Goal: Check status: Check status

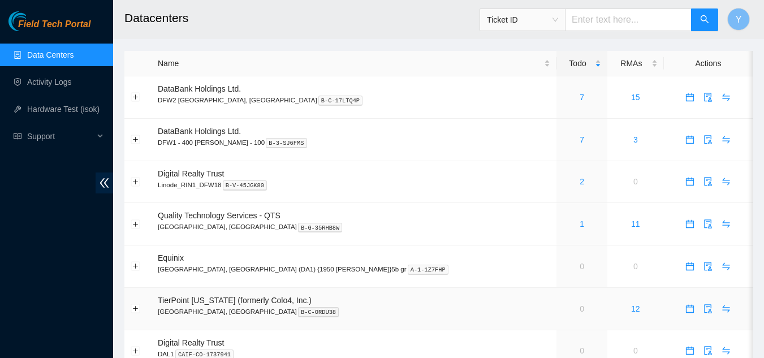
click at [556, 309] on td "0" at bounding box center [581, 309] width 51 height 42
click at [556, 310] on td "0" at bounding box center [581, 309] width 51 height 42
click at [579, 223] on link "1" at bounding box center [581, 223] width 5 height 9
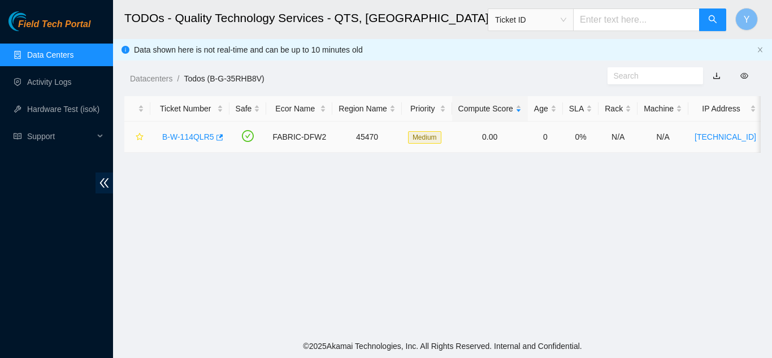
click at [193, 133] on link "B-W-114QLR5" at bounding box center [188, 136] width 52 height 9
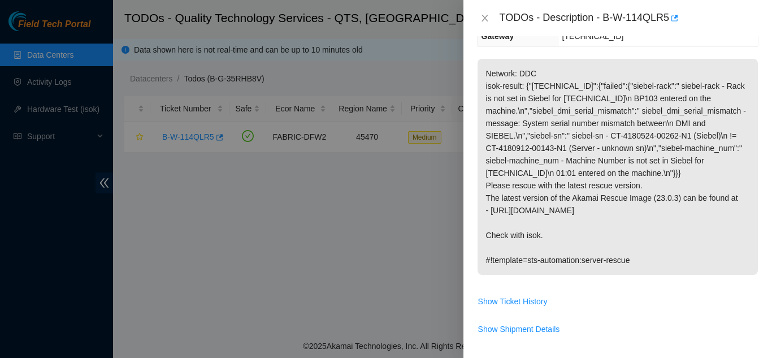
scroll to position [170, 0]
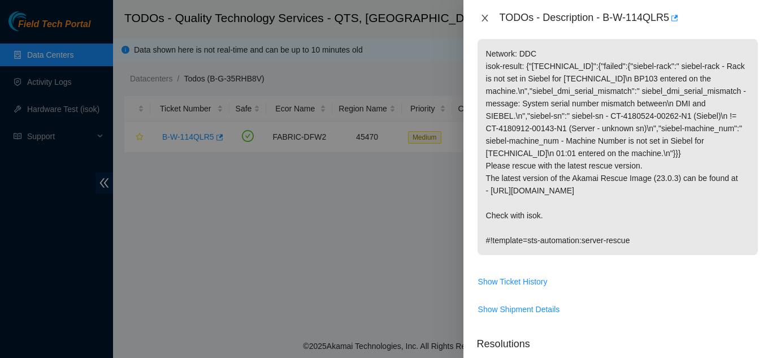
click at [483, 21] on icon "close" at bounding box center [484, 18] width 9 height 9
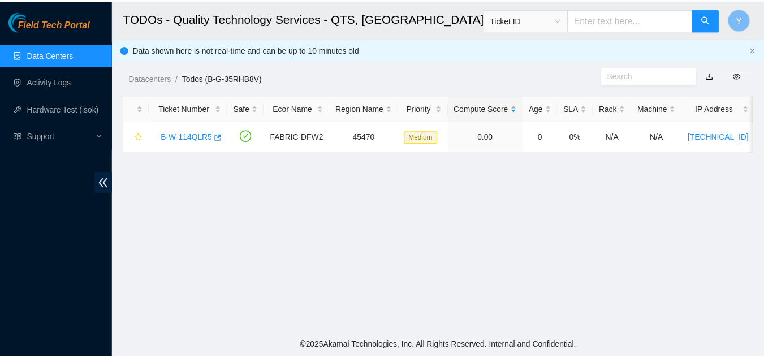
scroll to position [207, 0]
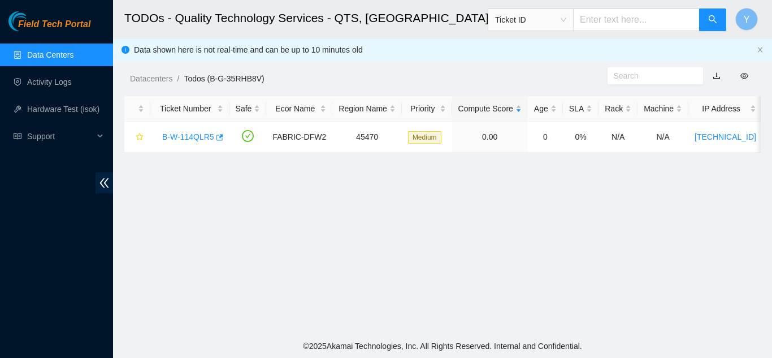
click at [62, 55] on link "Data Centers" at bounding box center [50, 54] width 46 height 9
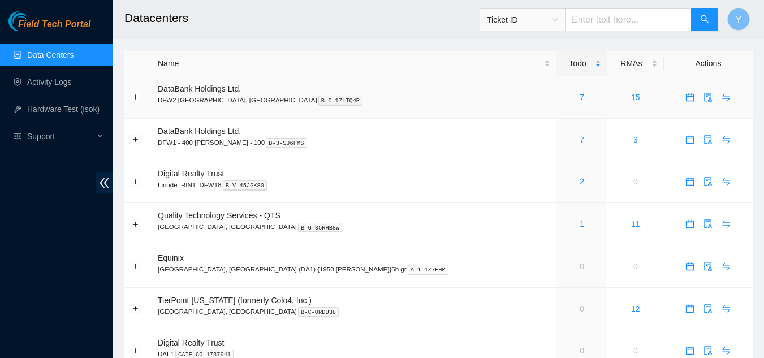
click at [562, 99] on div "7" at bounding box center [581, 97] width 38 height 12
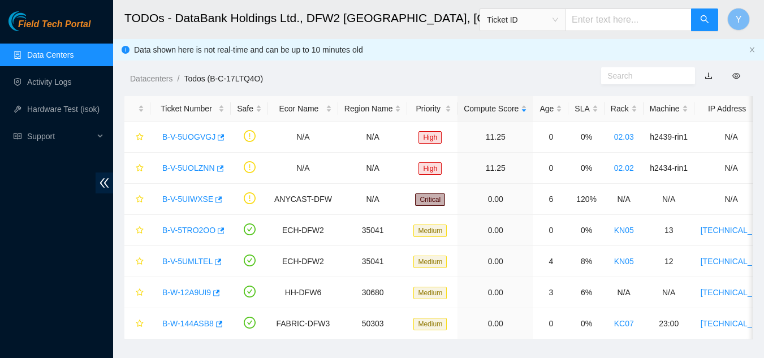
click at [71, 59] on link "Data Centers" at bounding box center [50, 54] width 46 height 9
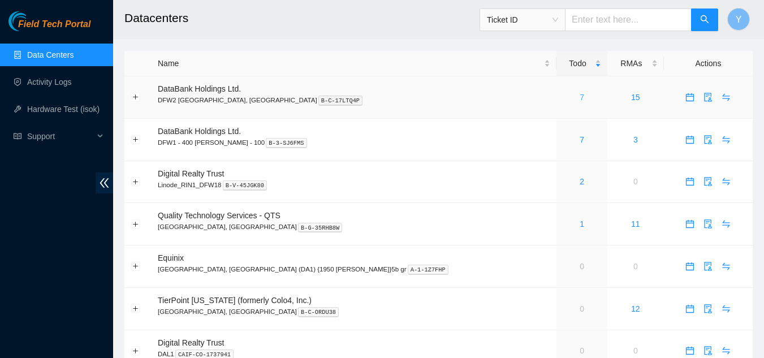
click at [579, 96] on link "7" at bounding box center [581, 97] width 5 height 9
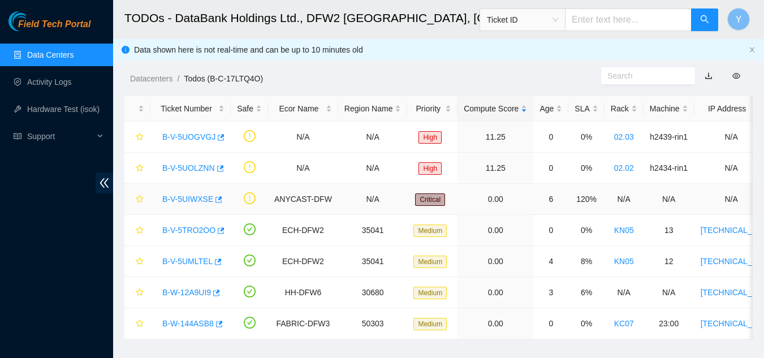
click at [195, 198] on link "B-V-5UIWXSE" at bounding box center [187, 198] width 51 height 9
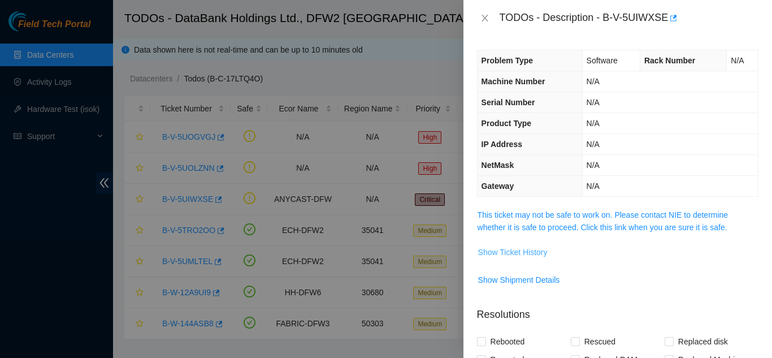
click at [514, 253] on span "Show Ticket History" at bounding box center [513, 252] width 70 height 12
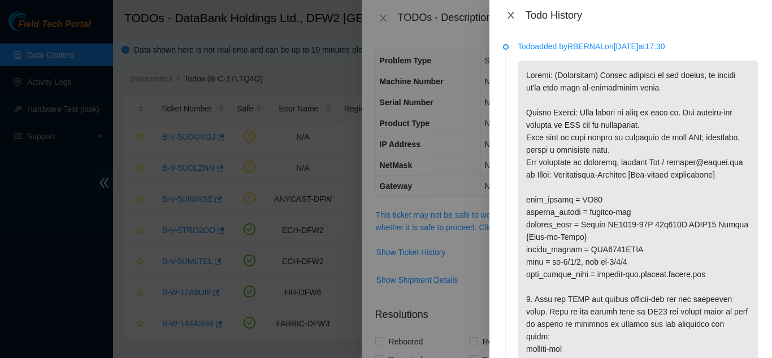
click at [512, 14] on icon "close" at bounding box center [511, 15] width 6 height 7
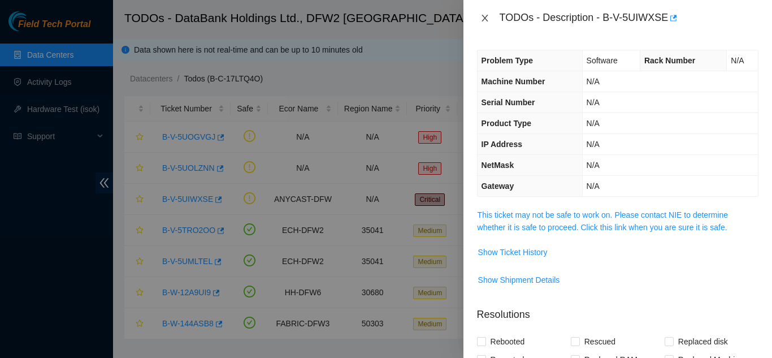
click at [485, 19] on icon "close" at bounding box center [485, 18] width 6 height 7
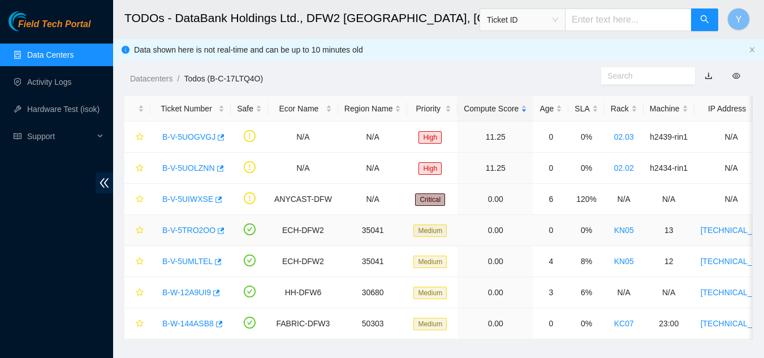
click at [179, 228] on link "B-V-5TRO2OO" at bounding box center [188, 230] width 53 height 9
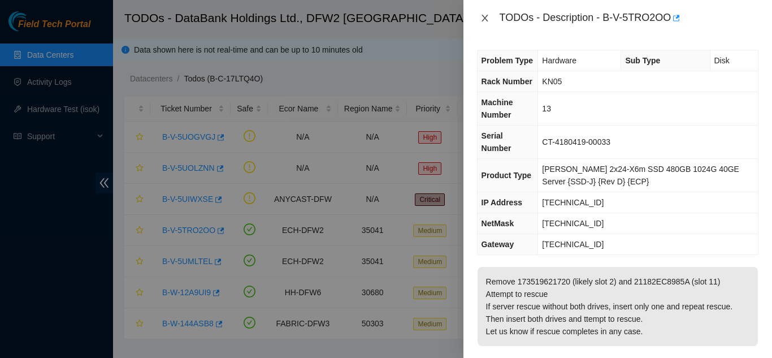
drag, startPoint x: 484, startPoint y: 17, endPoint x: 493, endPoint y: 30, distance: 15.8
click at [486, 18] on icon "close" at bounding box center [484, 18] width 9 height 9
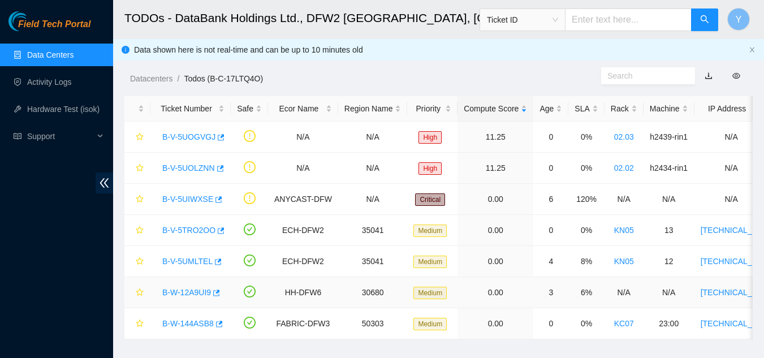
click at [183, 292] on link "B-W-12A9UI9" at bounding box center [186, 292] width 49 height 9
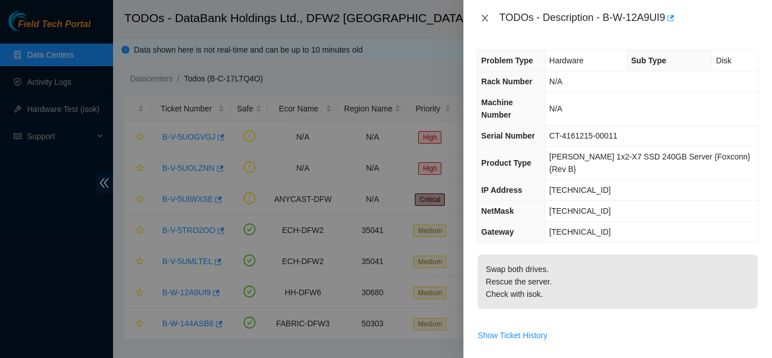
click at [484, 20] on icon "close" at bounding box center [485, 18] width 6 height 7
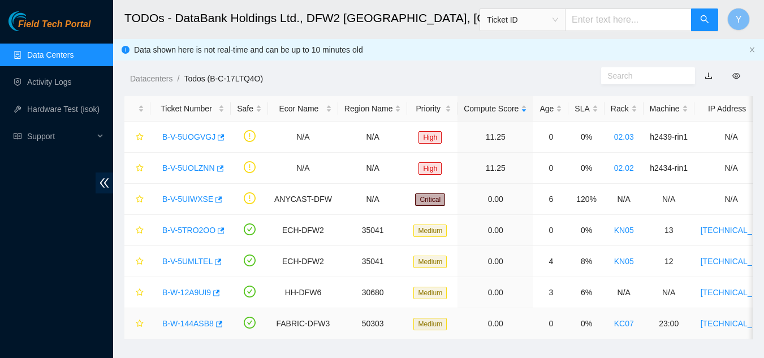
click at [184, 321] on link "B-W-144ASB8" at bounding box center [187, 323] width 51 height 9
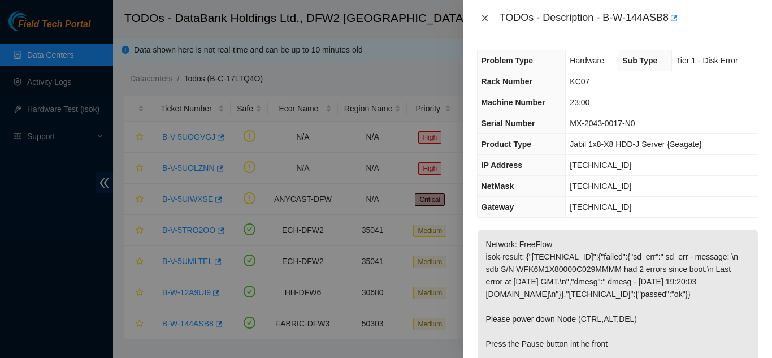
click at [486, 18] on icon "close" at bounding box center [484, 18] width 9 height 9
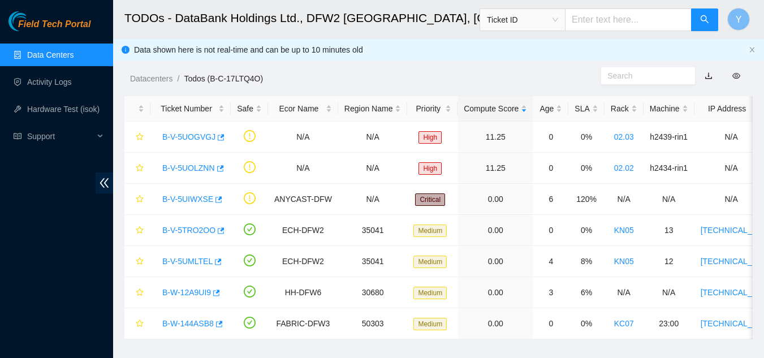
click at [68, 55] on link "Data Centers" at bounding box center [50, 54] width 46 height 9
